Goal: Transaction & Acquisition: Subscribe to service/newsletter

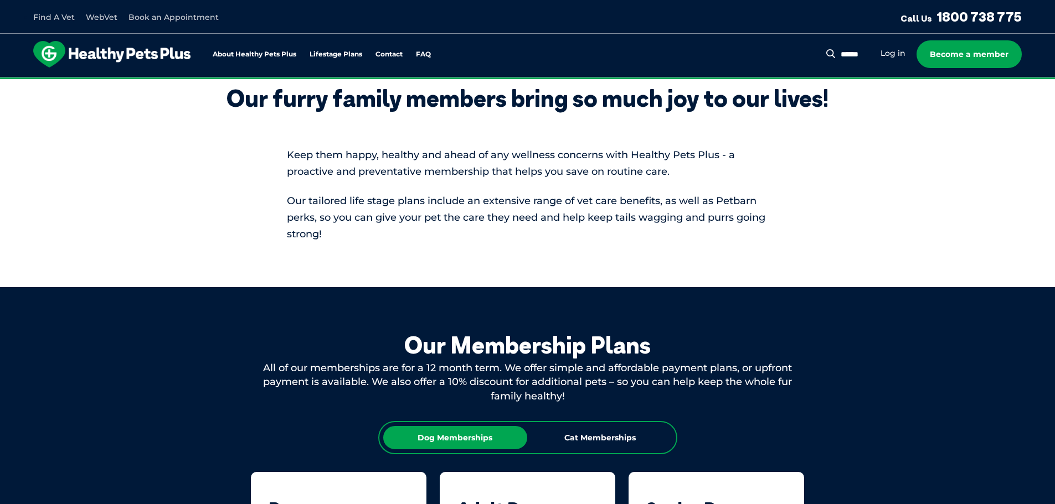
scroll to position [222, 0]
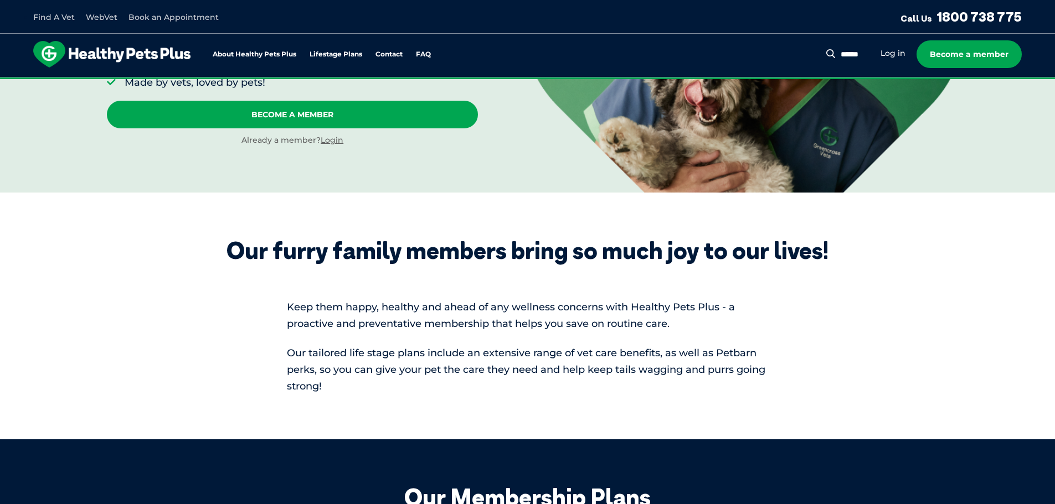
click at [461, 374] on span "Our tailored life stage plans include an extensive range of vet care benefits, …" at bounding box center [526, 369] width 478 height 45
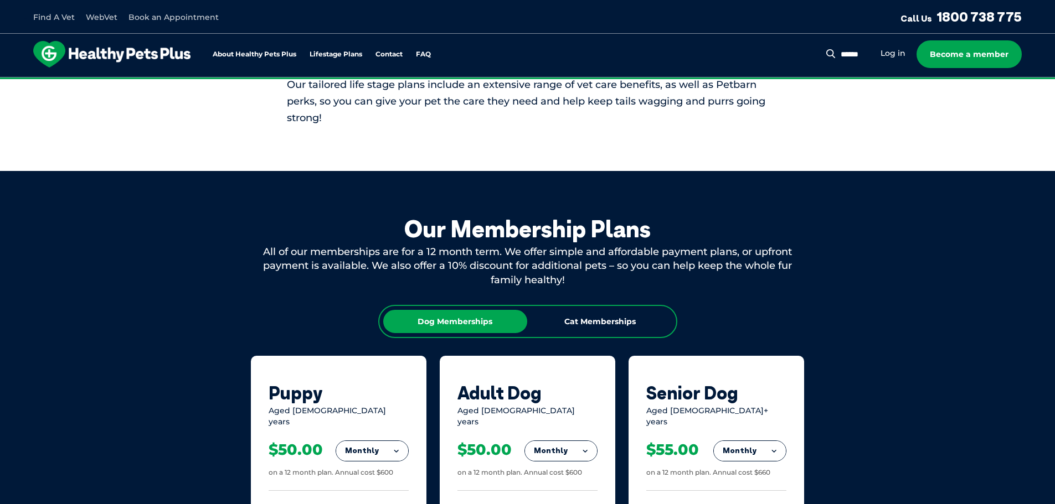
scroll to position [554, 0]
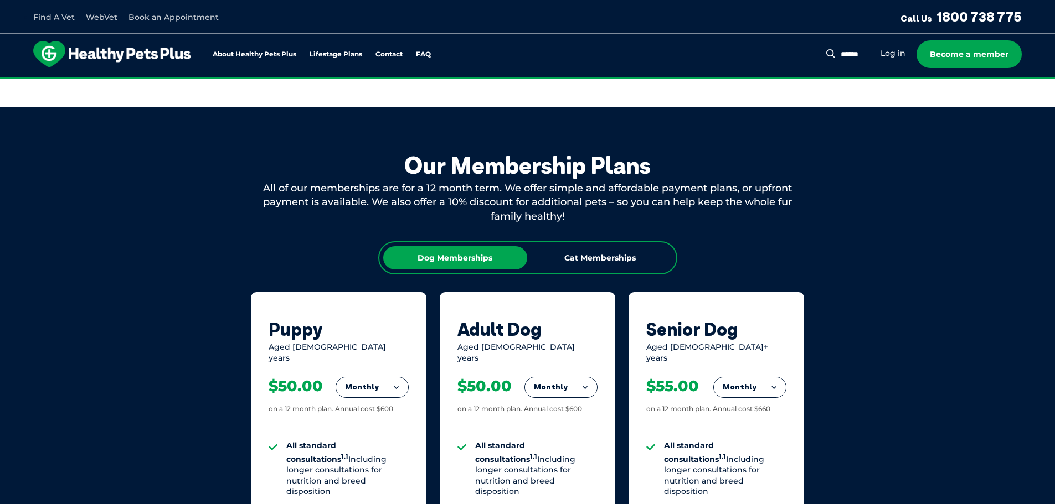
click at [388, 381] on button "Monthly" at bounding box center [372, 388] width 72 height 20
click at [404, 379] on button "Monthly" at bounding box center [372, 388] width 72 height 20
drag, startPoint x: 387, startPoint y: 450, endPoint x: 388, endPoint y: 436, distance: 13.9
click at [386, 451] on li "Yearly" at bounding box center [372, 464] width 72 height 26
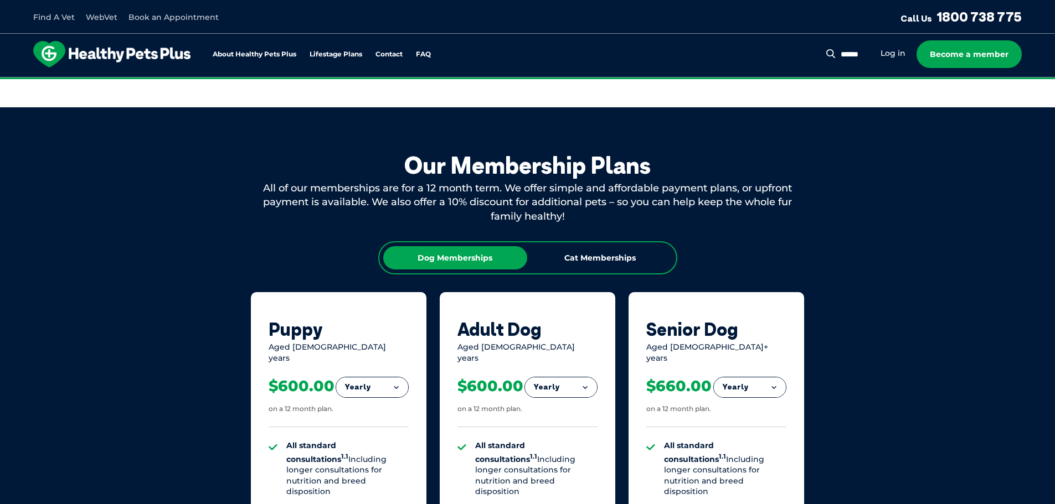
click at [389, 387] on button "Yearly" at bounding box center [372, 388] width 72 height 20
click at [374, 433] on li "Monthly" at bounding box center [372, 437] width 72 height 26
drag, startPoint x: 396, startPoint y: 379, endPoint x: 388, endPoint y: 404, distance: 26.1
click at [395, 379] on button "Monthly" at bounding box center [372, 388] width 72 height 20
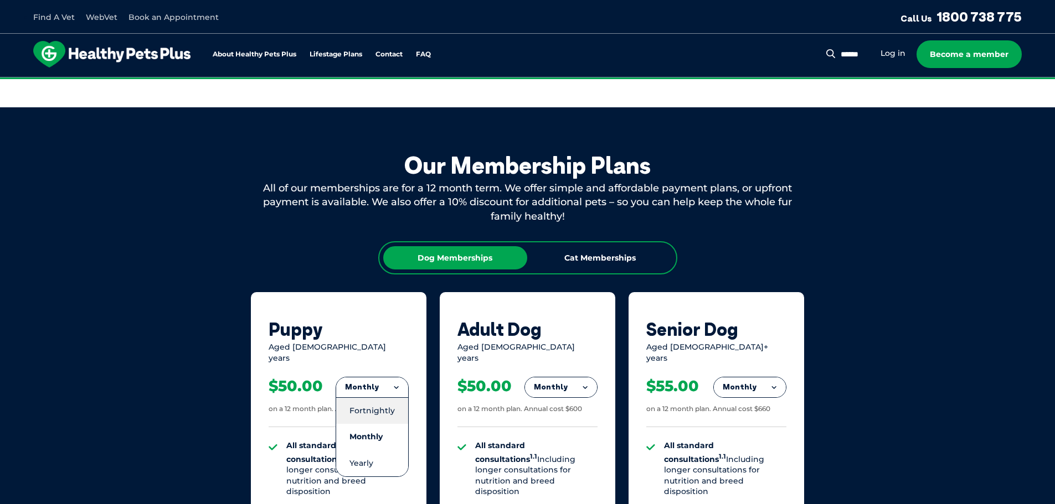
click at [385, 408] on li "Fortnightly" at bounding box center [372, 411] width 72 height 27
click at [384, 381] on button "Fortnightly" at bounding box center [369, 388] width 78 height 20
click at [385, 425] on li "Monthly" at bounding box center [369, 437] width 78 height 26
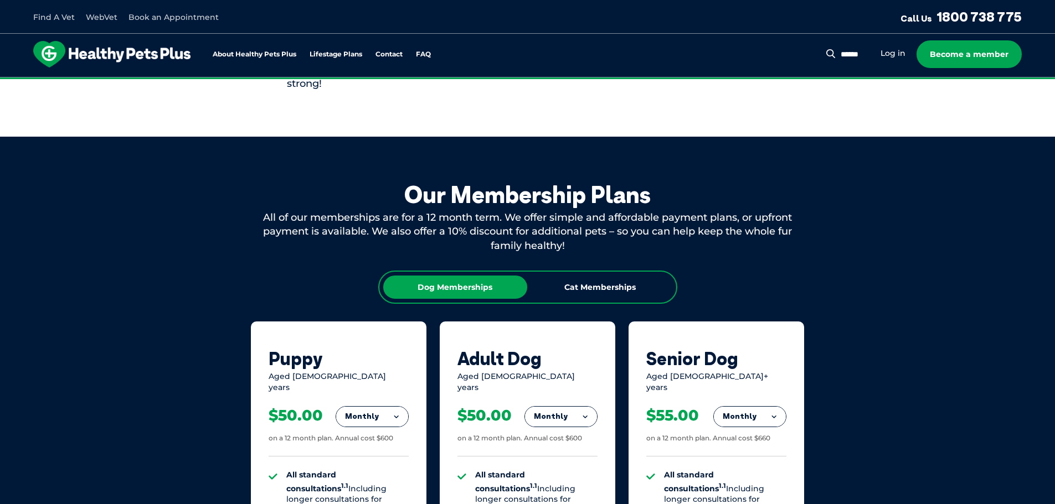
scroll to position [498, 0]
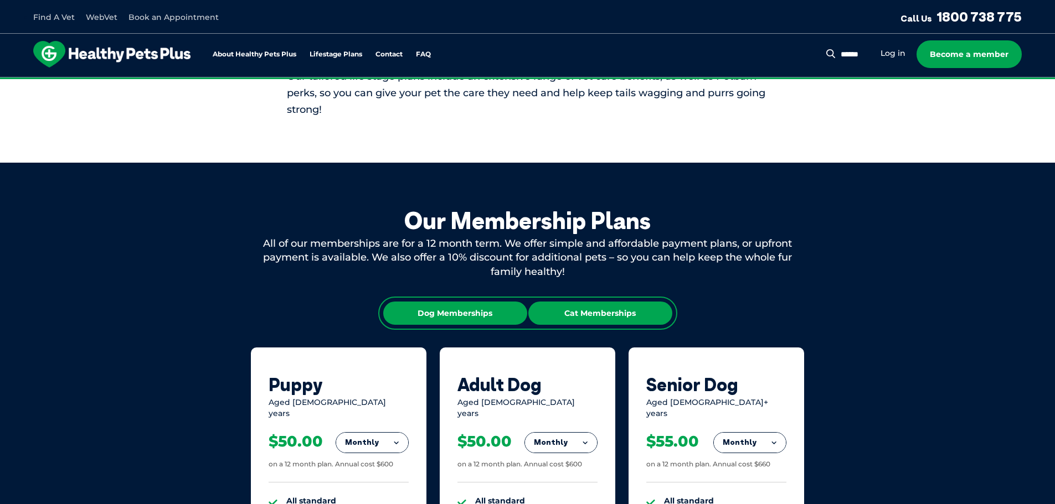
click at [601, 307] on div "Cat Memberships" at bounding box center [600, 313] width 144 height 23
click at [494, 317] on div "Dog Memberships" at bounding box center [455, 313] width 144 height 23
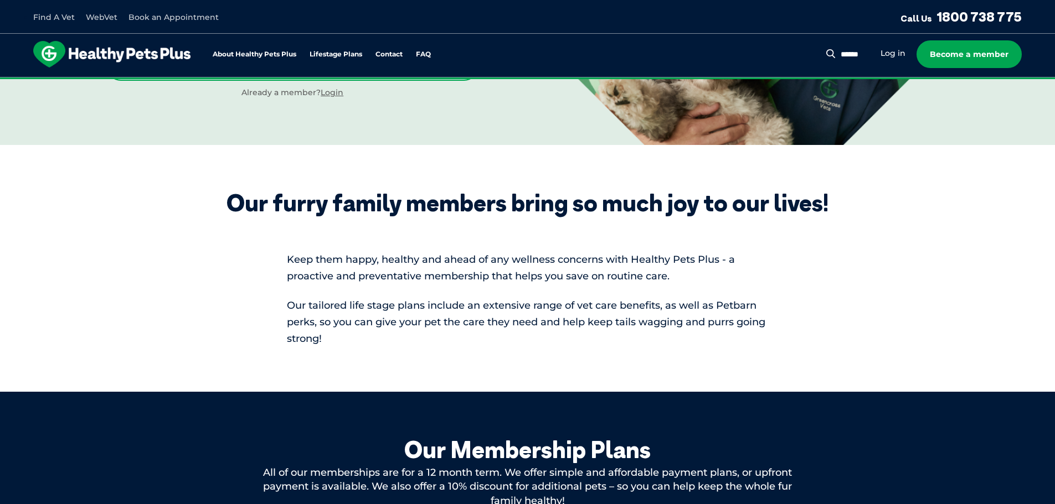
scroll to position [270, 0]
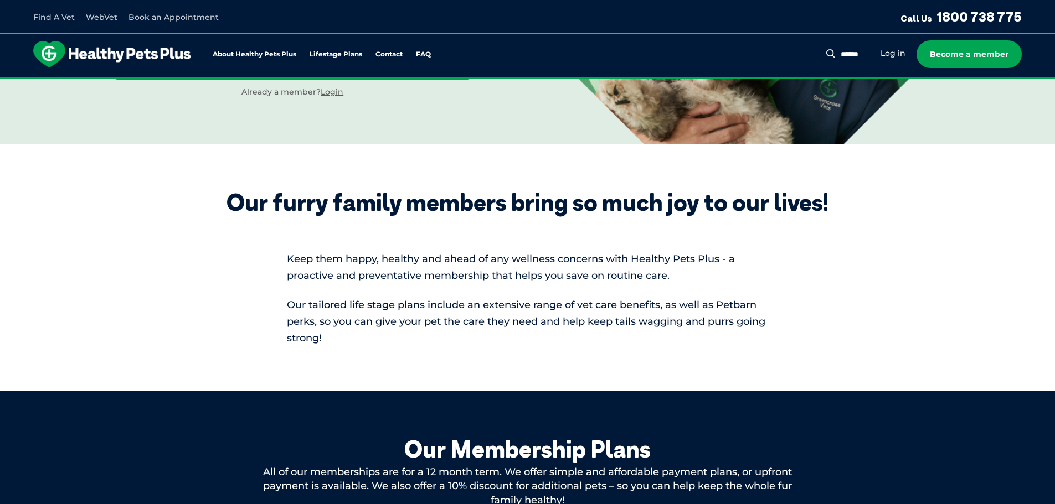
click at [415, 254] on span "Keep them happy, healthy and ahead of any wellness concerns with Healthy Pets P…" at bounding box center [511, 267] width 448 height 29
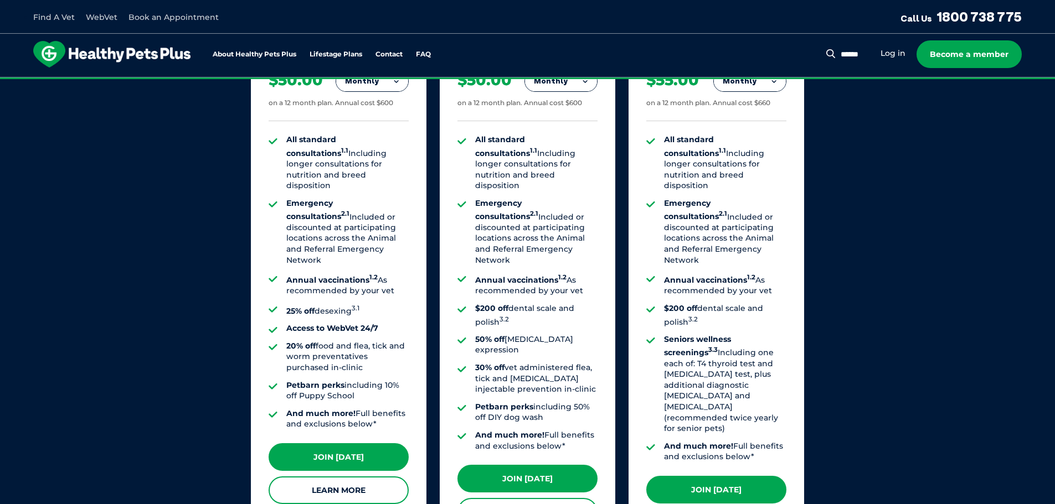
scroll to position [859, 0]
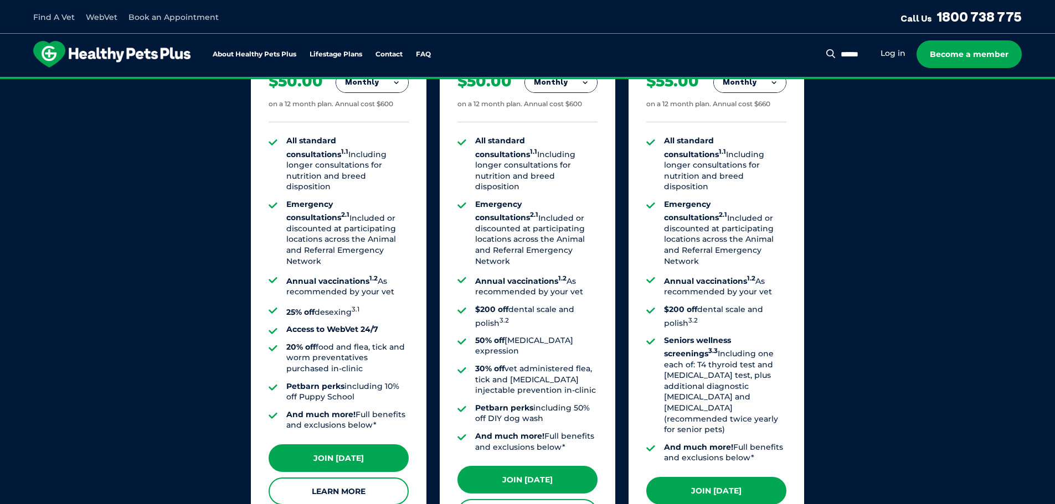
click at [408, 162] on li "All standard consultations 1.1 Including longer consultations for nutrition and…" at bounding box center [347, 164] width 122 height 57
click at [346, 325] on strong "Access to WebVet 24/7" at bounding box center [332, 330] width 92 height 10
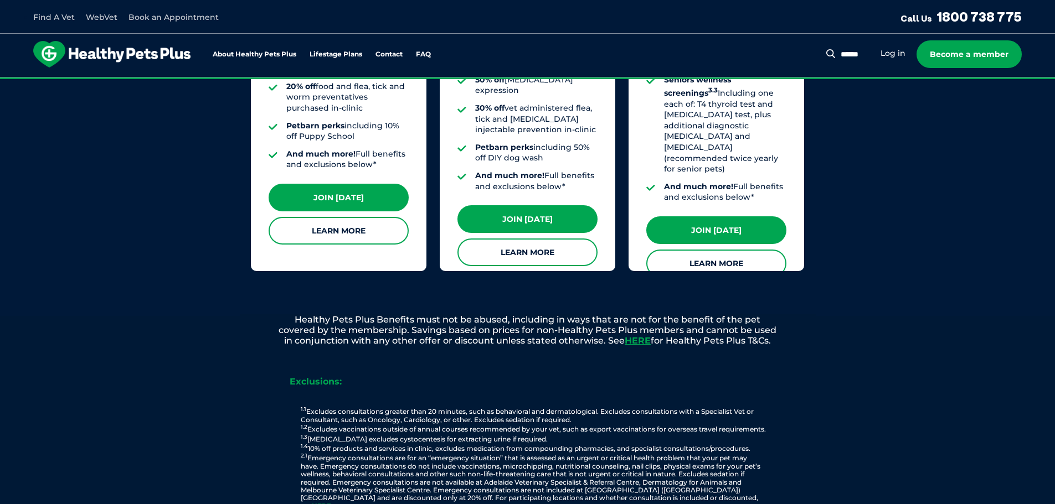
scroll to position [1120, 0]
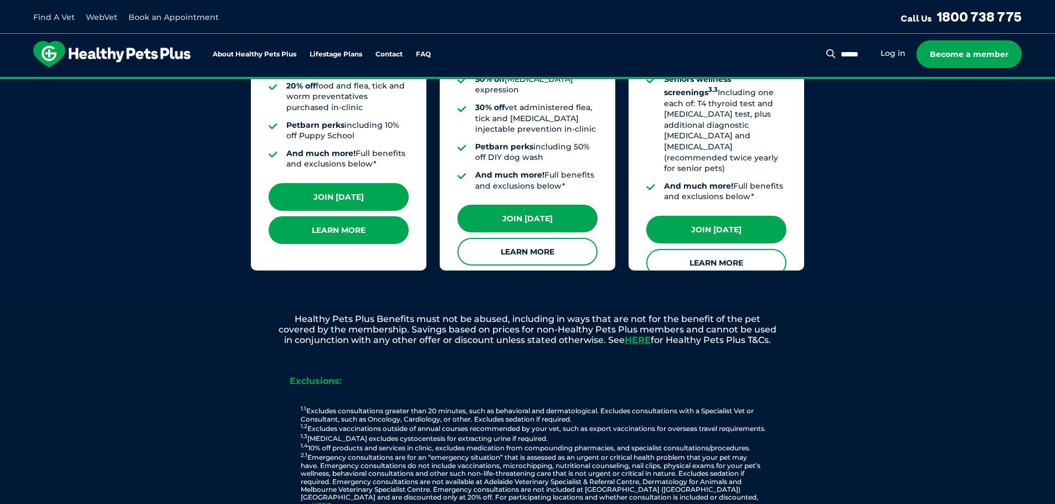
click at [356, 222] on link "Learn More" at bounding box center [339, 231] width 140 height 28
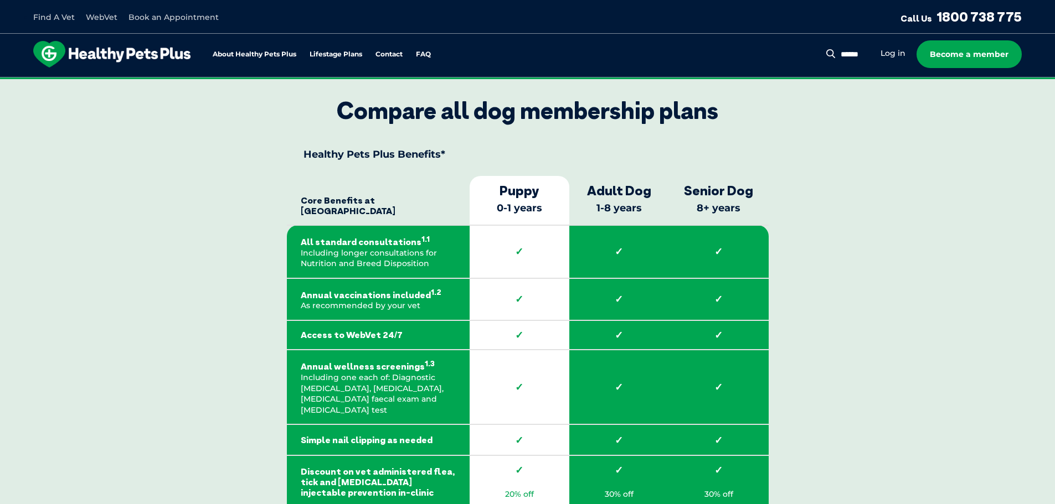
scroll to position [1491, 0]
